Goal: Book appointment/travel/reservation

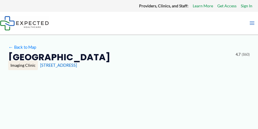
type input "**********"
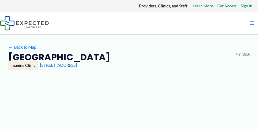
type input "**********"
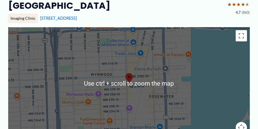
scroll to position [56, 0]
